Goal: Task Accomplishment & Management: Use online tool/utility

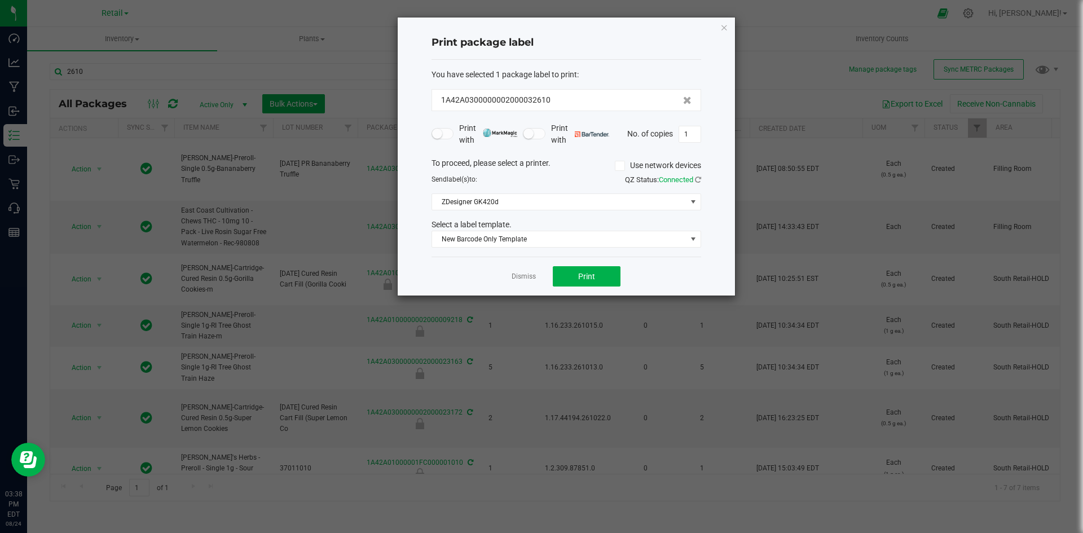
click at [719, 26] on div "Print package label You have selected 1 package label to print : 1A42A030000000…" at bounding box center [566, 156] width 337 height 278
click at [715, 30] on div "Print package label You have selected 1 package label to print : 1A42A030000000…" at bounding box center [566, 156] width 337 height 278
click at [717, 30] on div "Print package label You have selected 1 package label to print : 1A42A030000000…" at bounding box center [566, 156] width 337 height 278
click at [721, 29] on icon "button" at bounding box center [724, 27] width 8 height 14
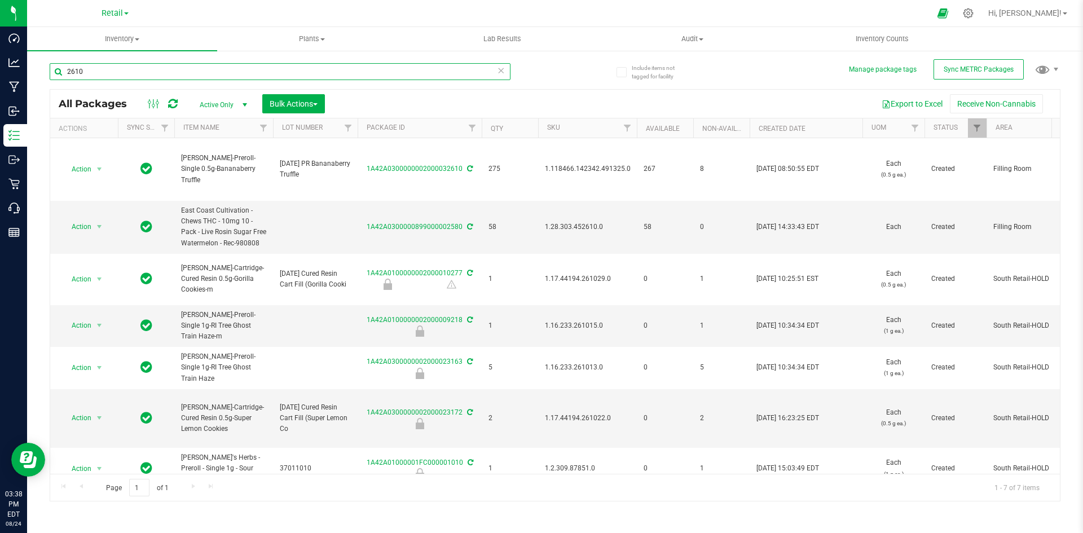
click at [337, 79] on input "2610" at bounding box center [280, 71] width 461 height 17
type input "1A4203000002BE000011174"
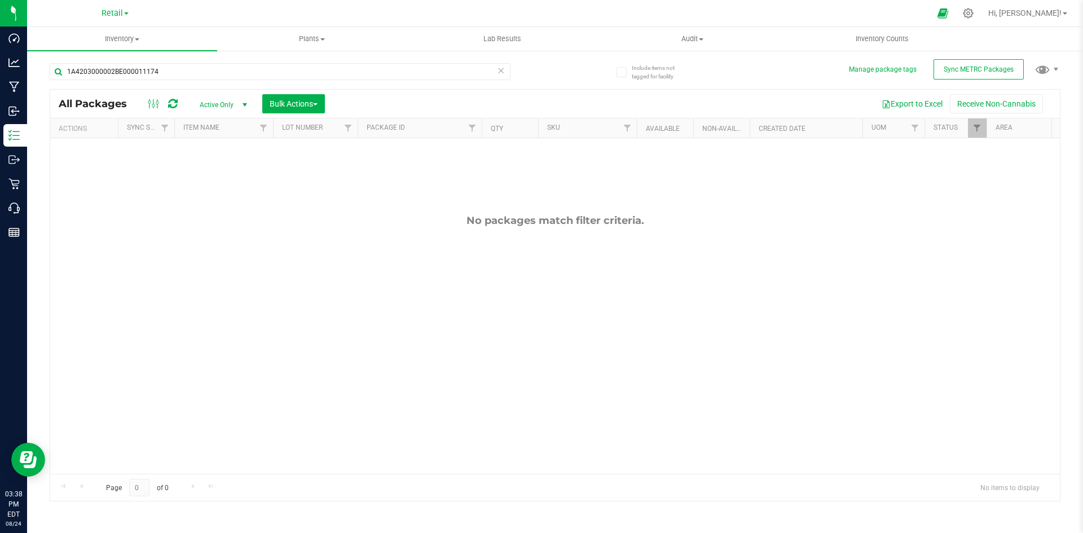
click at [236, 105] on span "Active Only" at bounding box center [221, 105] width 62 height 16
click at [225, 171] on li "All" at bounding box center [220, 173] width 61 height 17
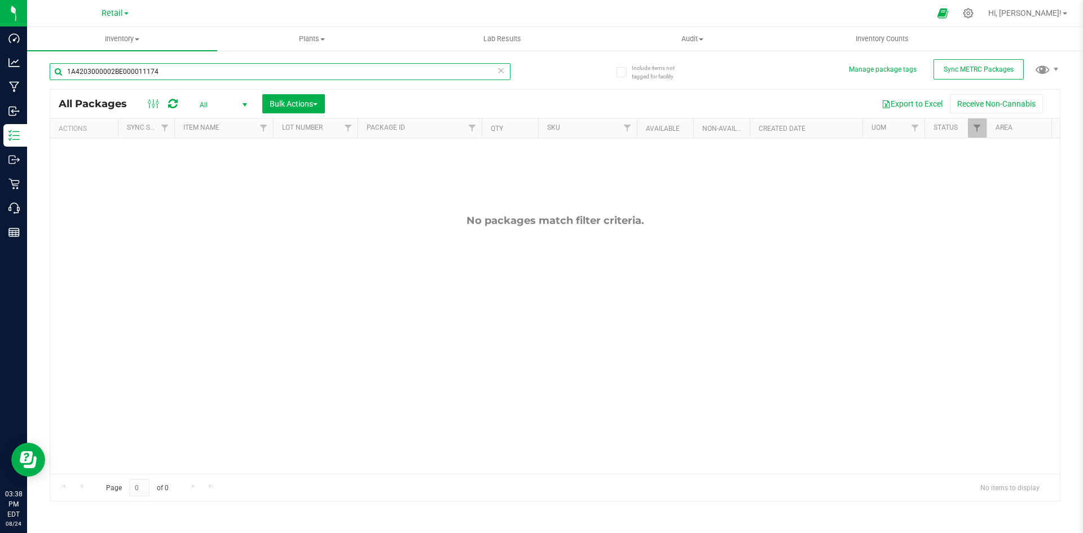
drag, startPoint x: 68, startPoint y: 73, endPoint x: 138, endPoint y: 80, distance: 69.6
click at [138, 80] on input "1A4203000002BE000011174" at bounding box center [280, 71] width 461 height 17
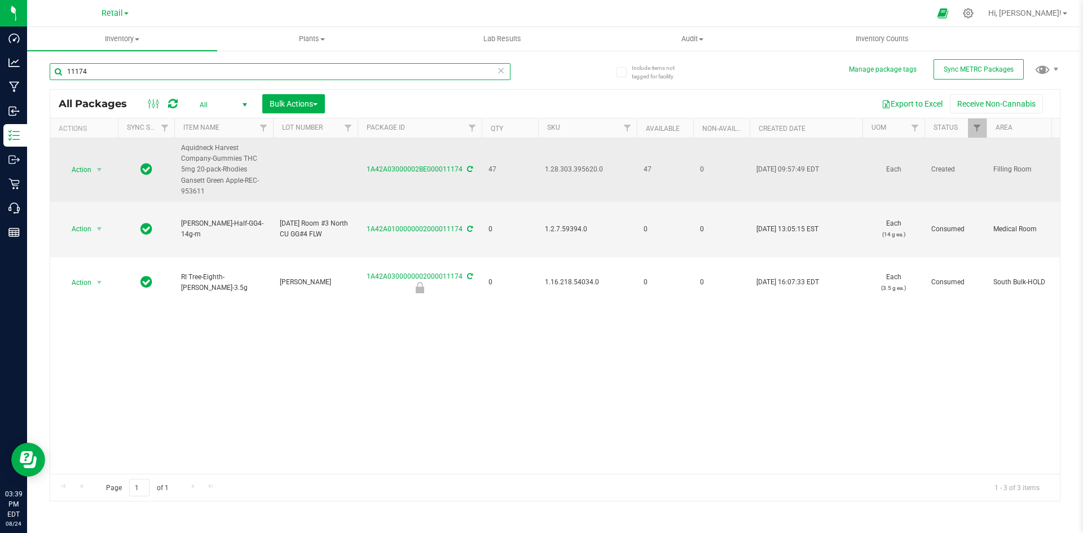
type input "11174"
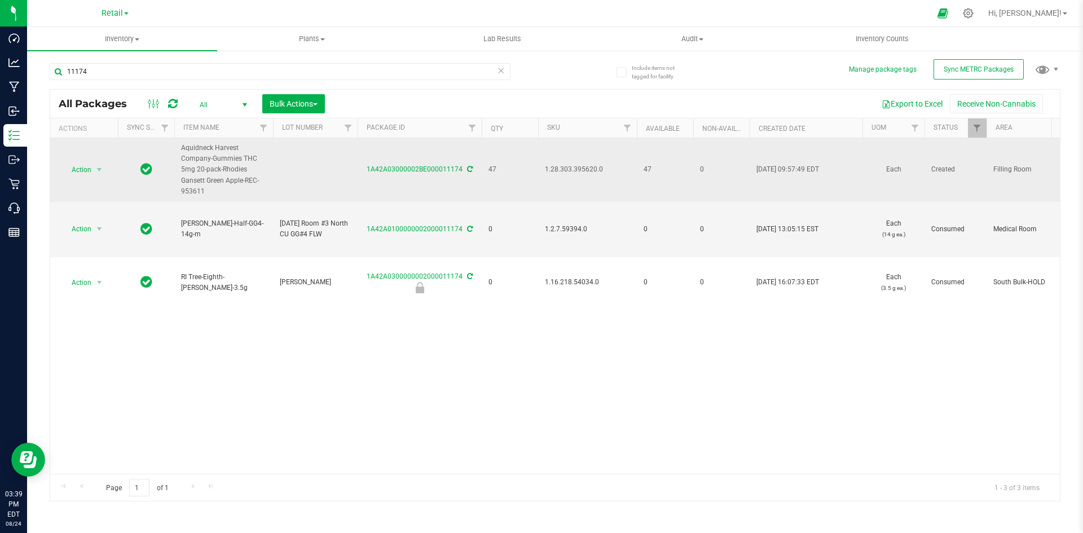
click at [292, 173] on td at bounding box center [315, 170] width 85 height 64
type input "1A4203000002BE000011174"
click at [92, 171] on span "select" at bounding box center [99, 170] width 14 height 16
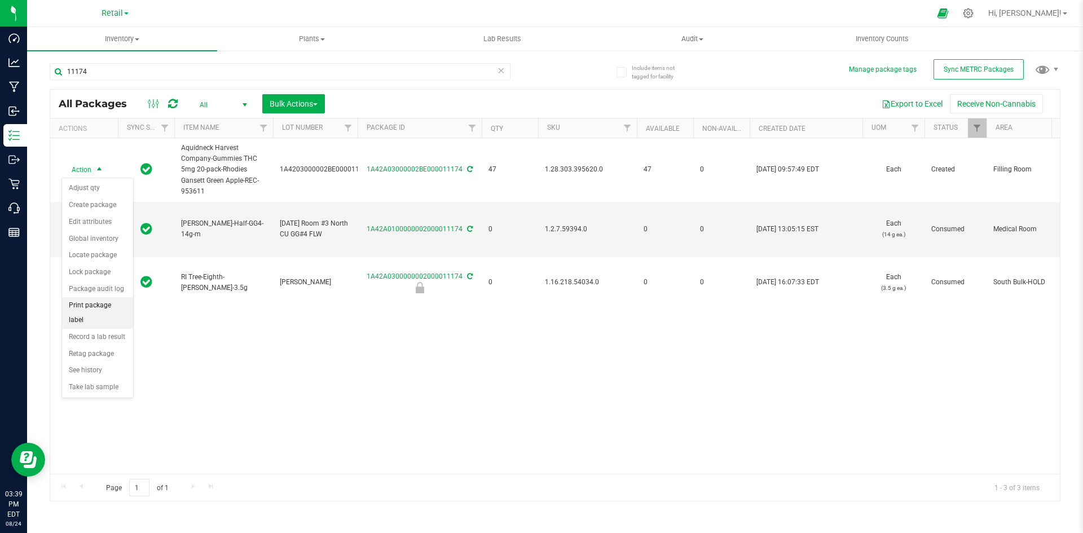
click at [98, 311] on li "Print package label" at bounding box center [97, 312] width 71 height 31
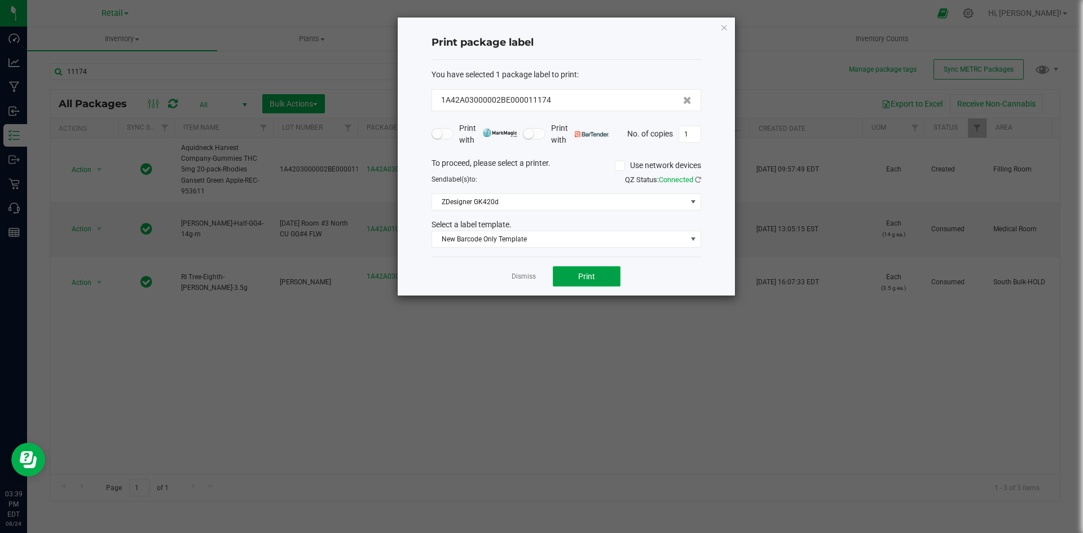
click at [590, 277] on span "Print" at bounding box center [586, 276] width 17 height 9
click at [726, 29] on icon "button" at bounding box center [724, 27] width 8 height 14
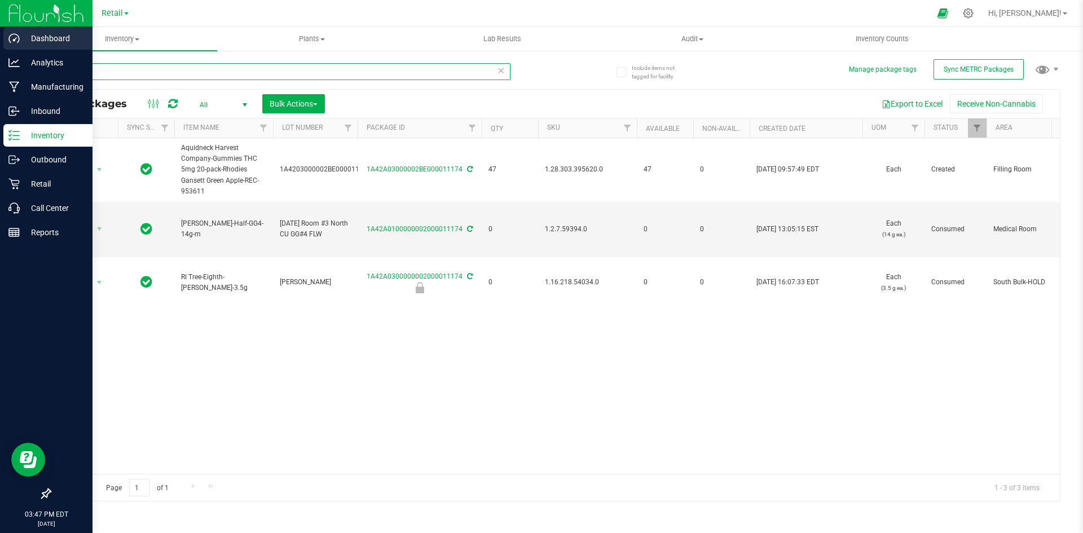
drag, startPoint x: 122, startPoint y: 69, endPoint x: 0, endPoint y: 33, distance: 127.2
click at [0, 51] on div "Dashboard Analytics Manufacturing Inbound Inventory Outbound Retail Call Center…" at bounding box center [541, 266] width 1083 height 533
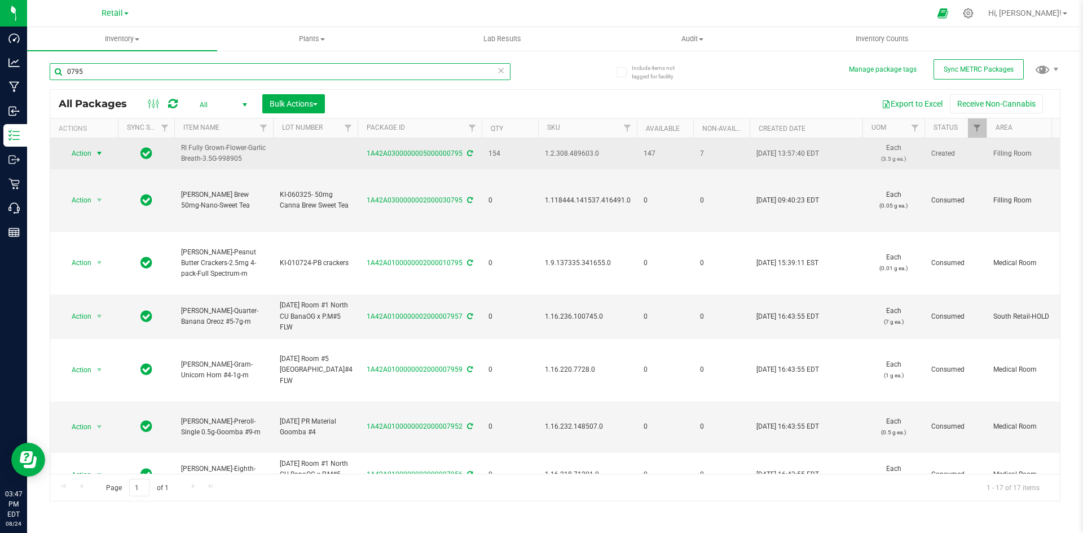
type input "0795"
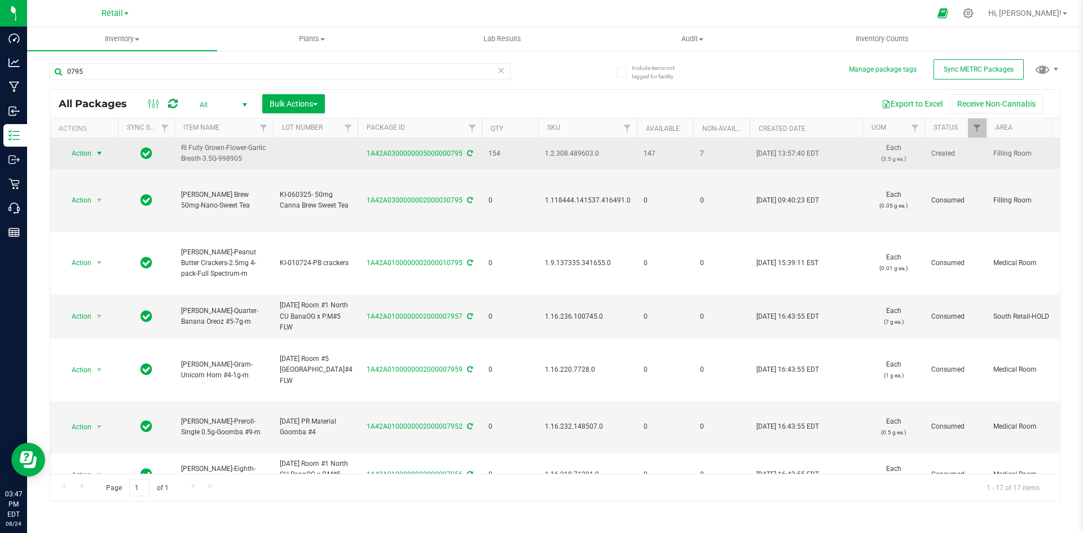
click at [97, 149] on span "select" at bounding box center [99, 153] width 9 height 9
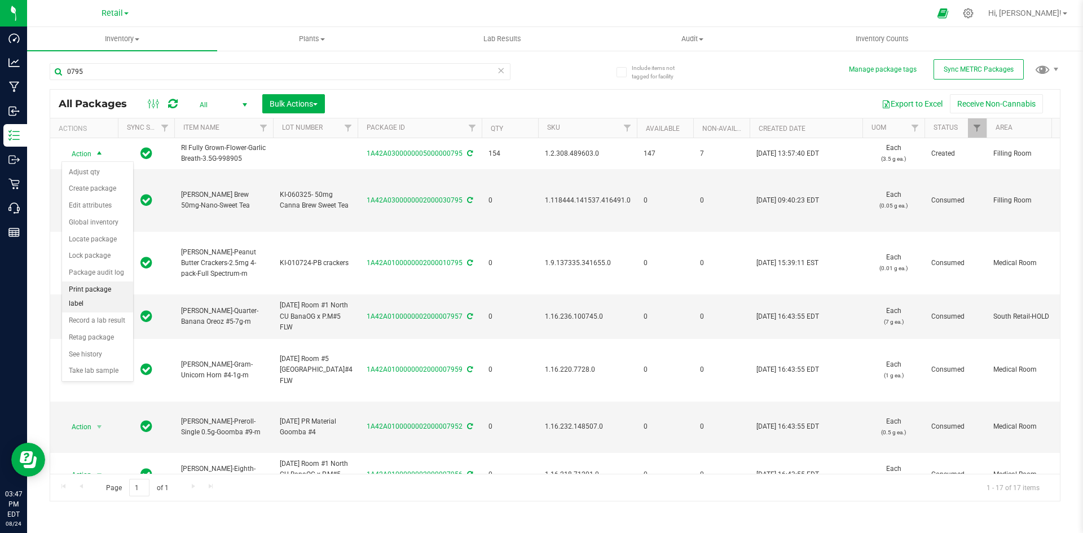
click at [111, 284] on li "Print package label" at bounding box center [97, 296] width 71 height 31
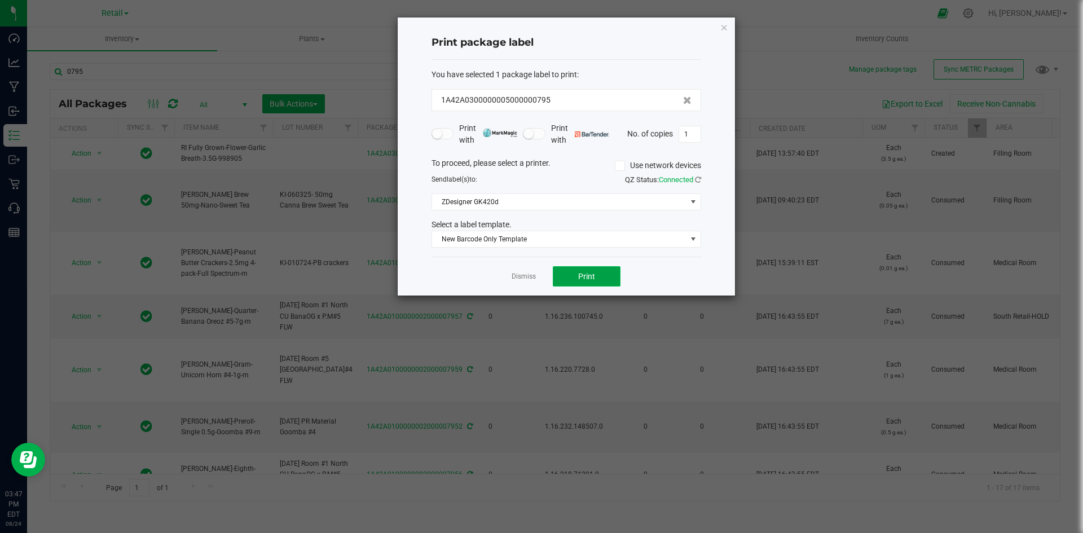
click at [597, 279] on button "Print" at bounding box center [587, 276] width 68 height 20
